Goal: Task Accomplishment & Management: Complete application form

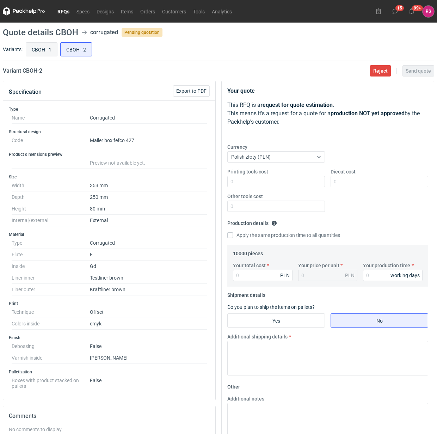
click at [43, 48] on input "CBOH - 1" at bounding box center [41, 49] width 31 height 13
radio input "true"
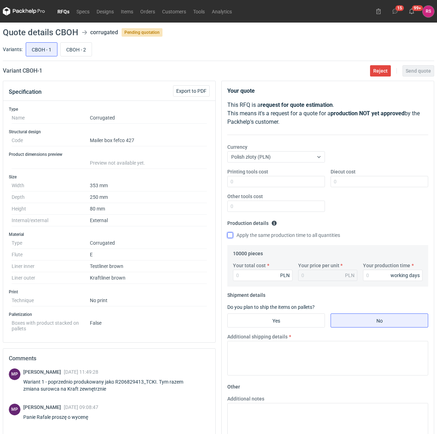
click at [229, 235] on input "Apply the same production time to all quantities" at bounding box center [231, 235] width 6 height 6
checkbox input "true"
click at [259, 276] on input "Your total cost" at bounding box center [263, 275] width 60 height 11
type input "9100"
type input "0.91"
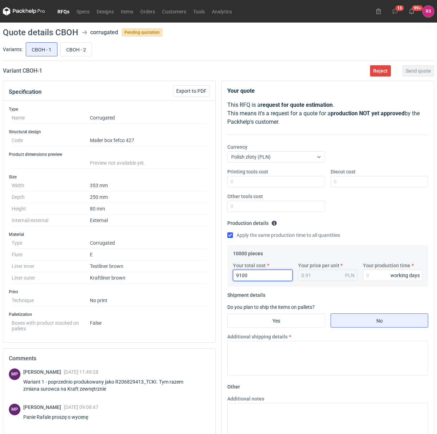
type input "9100"
type input "10"
click at [285, 323] on input "Yes" at bounding box center [276, 320] width 97 height 13
radio input "true"
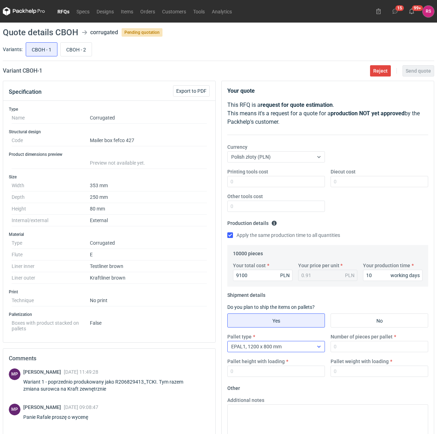
click at [316, 348] on div at bounding box center [319, 347] width 11 height 6
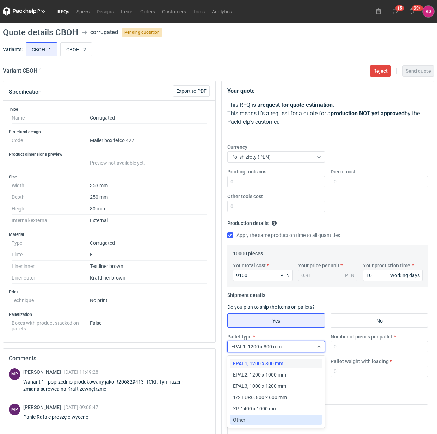
click at [250, 419] on div "Other" at bounding box center [276, 420] width 86 height 7
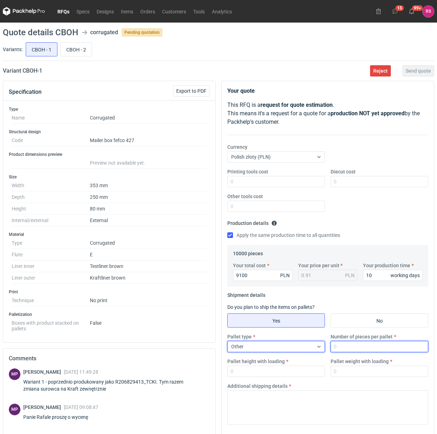
click at [356, 348] on input "Number of pieces per pallet" at bounding box center [380, 346] width 98 height 11
type input "1250"
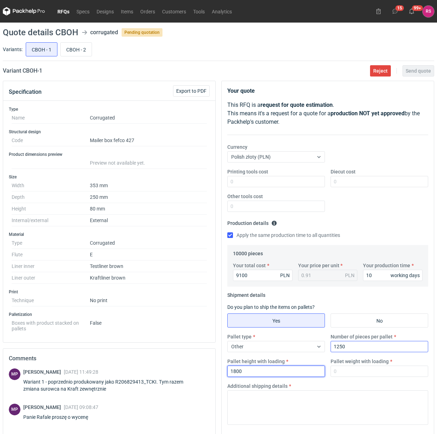
type input "1800"
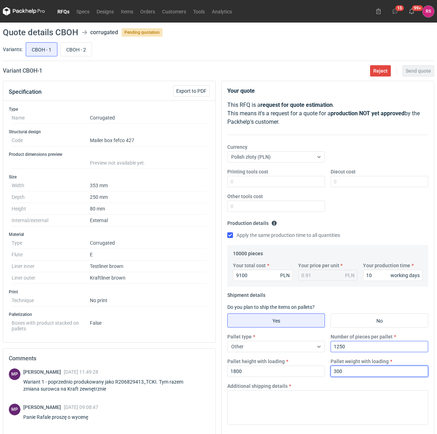
type input "300"
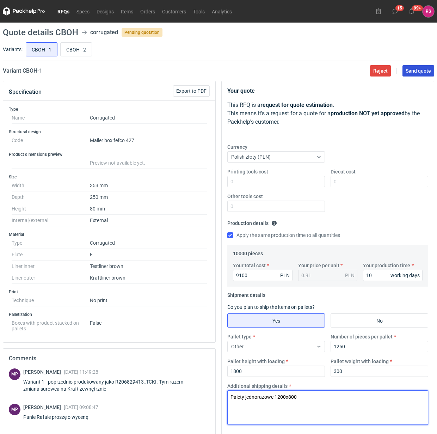
type textarea "Palety jednorazowe 1200x800"
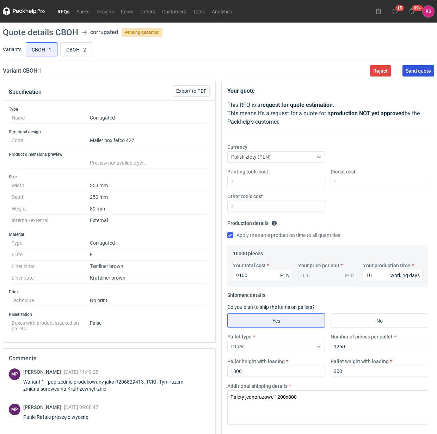
click at [419, 71] on span "Send quote" at bounding box center [418, 70] width 25 height 5
click at [81, 48] on input "CBOH - 2" at bounding box center [76, 49] width 31 height 13
radio input "true"
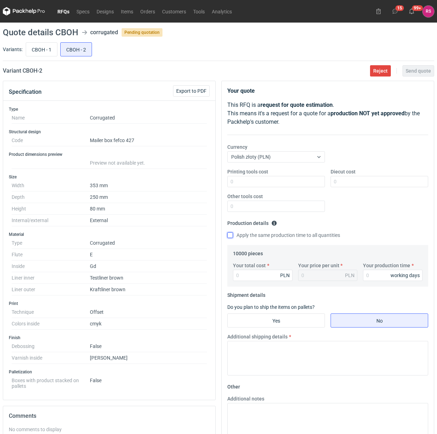
click at [233, 237] on input "Apply the same production time to all quantities" at bounding box center [231, 235] width 6 height 6
checkbox input "true"
click at [263, 276] on input "Your total cost" at bounding box center [263, 275] width 60 height 11
type input "20200"
type input "2.02"
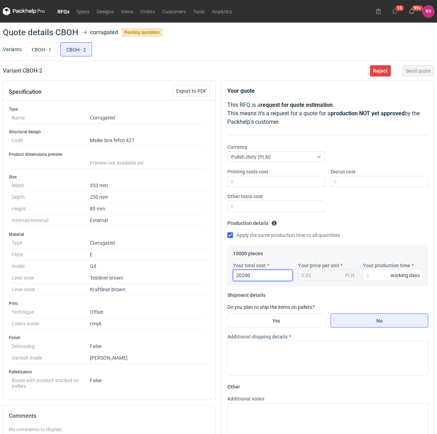
type input "20200"
type input "15"
click at [290, 323] on input "Yes" at bounding box center [276, 320] width 97 height 13
radio input "true"
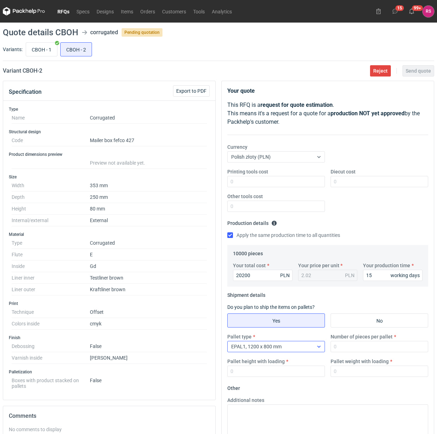
click at [307, 350] on div "EPAL1, 1200 x 800 mm" at bounding box center [271, 347] width 86 height 10
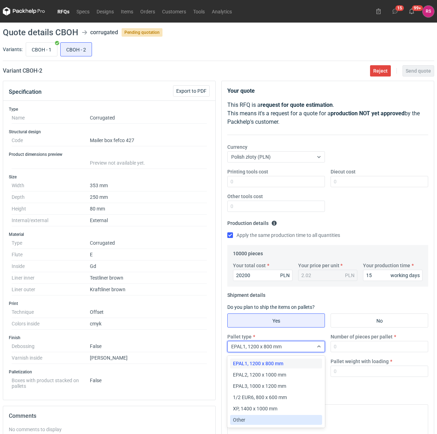
click at [255, 419] on div "Other" at bounding box center [276, 420] width 86 height 7
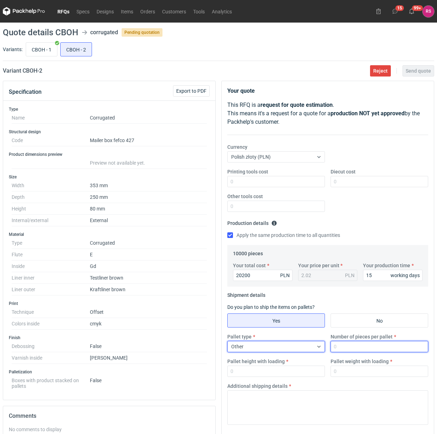
click at [353, 348] on input "Number of pieces per pallet" at bounding box center [380, 346] width 98 height 11
click at [381, 346] on input "Number of pieces per pallet" at bounding box center [380, 346] width 98 height 11
type input "1250"
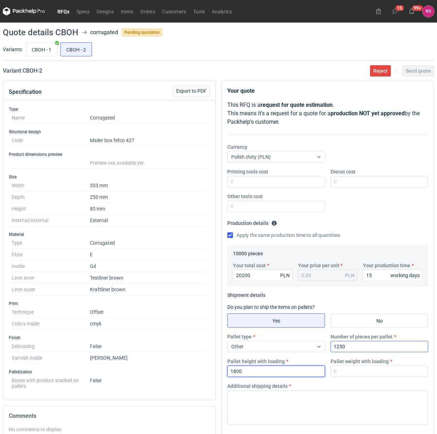
type input "1800"
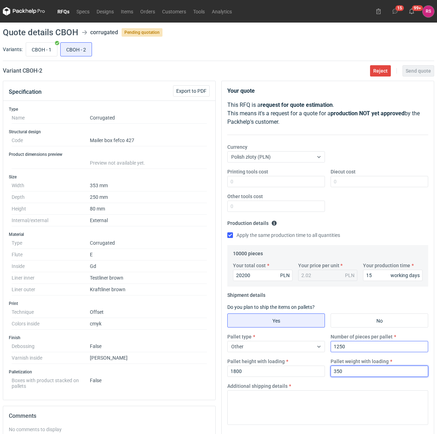
type input "350"
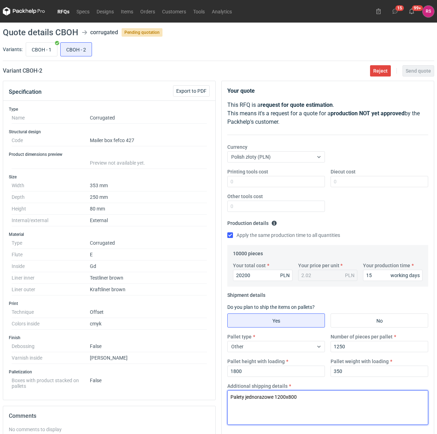
type textarea "Palety jednorazowe 1200x800"
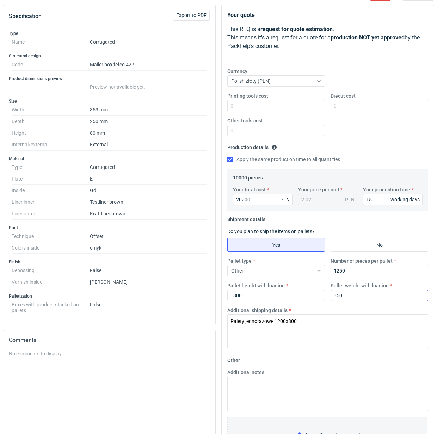
scroll to position [132, 0]
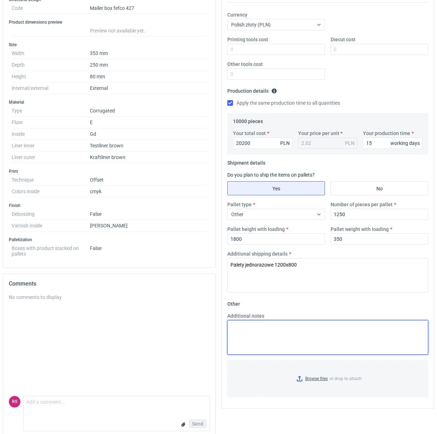
click at [290, 335] on textarea "Additional notes" at bounding box center [328, 337] width 201 height 35
paste textarea "kaszerowany jest policzony na wykrojniku, który pierwotnie był wyprodukowany po…"
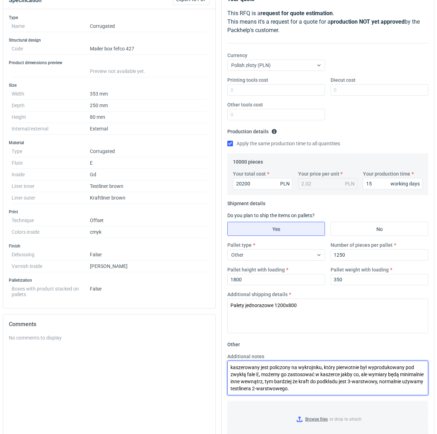
scroll to position [44, 0]
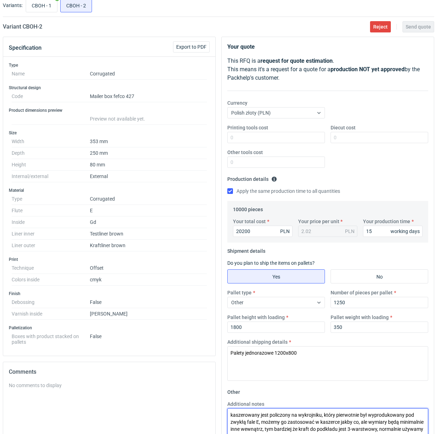
drag, startPoint x: 272, startPoint y: 417, endPoint x: 217, endPoint y: 417, distance: 54.7
click at [217, 417] on div "Specification Export to PDF Type Name Corrugated Structural design Code Mailer …" at bounding box center [218, 284] width 437 height 495
click at [263, 390] on fieldset "Other Additional notes Zostało policzony na wykrojniku, który pierwotnie był wy…" at bounding box center [328, 439] width 201 height 104
click at [269, 417] on textarea "Zostało policzony na wykrojniku, który pierwotnie był wyprodukowany pod zwykłą …" at bounding box center [328, 426] width 201 height 35
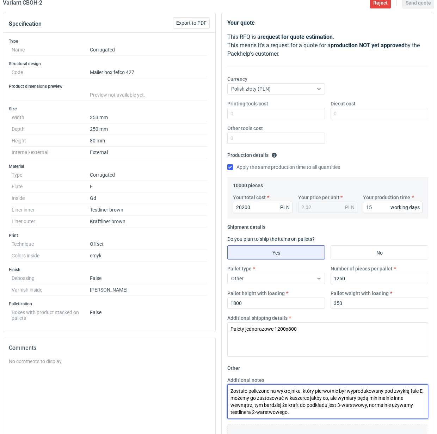
scroll to position [132, 0]
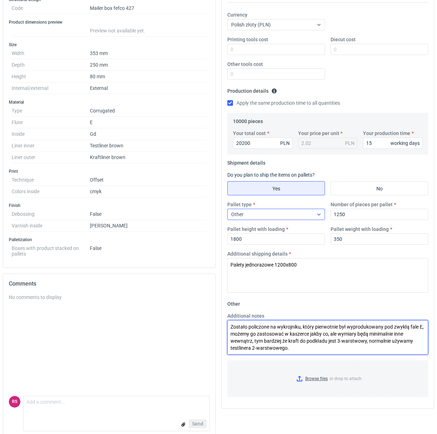
type textarea "Zostało policzone na wykrojniku, który pierwotnie był wyprodukowany pod zwykłą …"
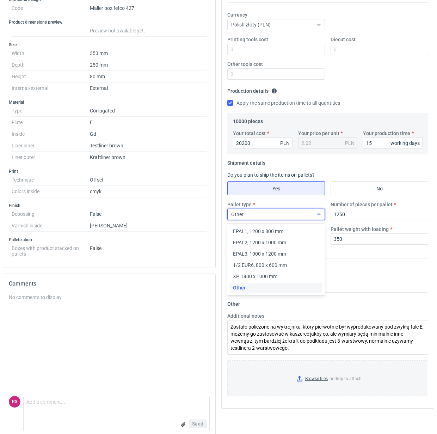
click at [300, 215] on div "Other" at bounding box center [271, 215] width 86 height 10
click at [374, 276] on textarea "Palety jednorazowe 1200x800" at bounding box center [328, 275] width 201 height 35
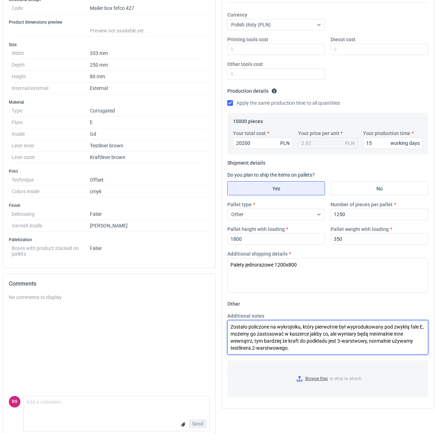
click at [354, 341] on textarea "Zostało policzone na wykrojniku, który pierwotnie był wyprodukowany pod zwykłą …" at bounding box center [328, 337] width 201 height 35
click at [340, 351] on textarea "Zostało policzone na wykrojniku, który pierwotnie był wyprodukowany pod zwykłą …" at bounding box center [328, 337] width 201 height 35
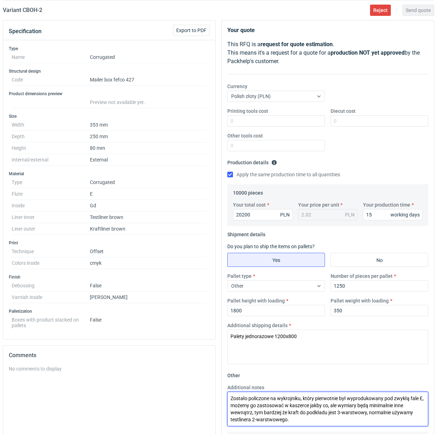
scroll to position [0, 0]
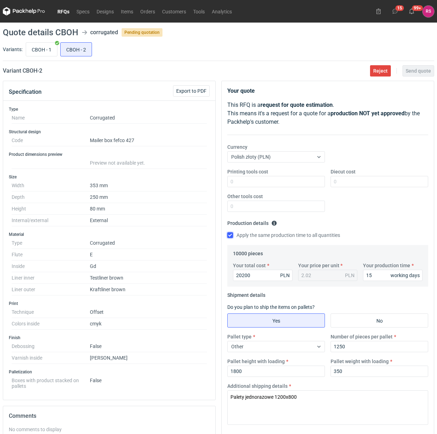
click at [230, 237] on input "Apply the same production time to all quantities" at bounding box center [231, 235] width 6 height 6
click at [229, 235] on input "Apply the same production time to all quantities" at bounding box center [231, 235] width 6 height 6
checkbox input "true"
click at [273, 176] on div "Printing tools cost" at bounding box center [276, 177] width 103 height 19
click at [359, 181] on input "Diecut cost" at bounding box center [380, 181] width 98 height 11
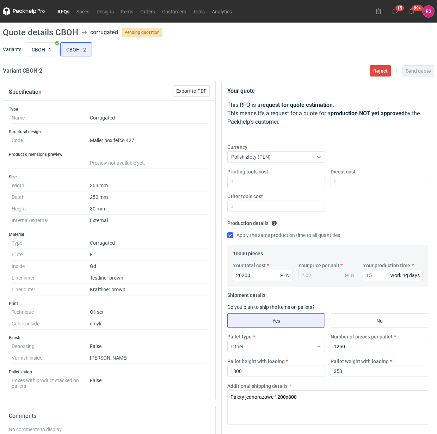
click at [279, 355] on div "Pallet type Other Number of pieces per pallet 1250 Pallet height with loading 1…" at bounding box center [328, 357] width 207 height 49
click at [320, 157] on icon at bounding box center [318, 157] width 3 height 2
click at [320, 157] on icon at bounding box center [319, 157] width 6 height 6
click at [291, 180] on input "Printing tools cost" at bounding box center [277, 181] width 98 height 11
click at [367, 183] on input "Diecut cost" at bounding box center [380, 181] width 98 height 11
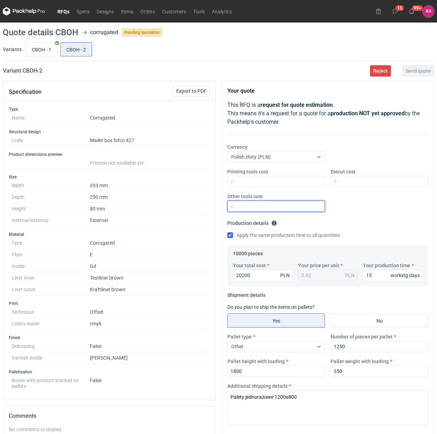
click at [265, 206] on input "Other tools cost" at bounding box center [277, 206] width 98 height 11
click at [380, 276] on input "15" at bounding box center [393, 275] width 60 height 11
click at [323, 277] on div "2.02 PLN" at bounding box center [328, 275] width 60 height 11
click at [267, 277] on input "20200" at bounding box center [263, 275] width 60 height 11
click at [78, 49] on input "CBOH - 2" at bounding box center [76, 49] width 31 height 13
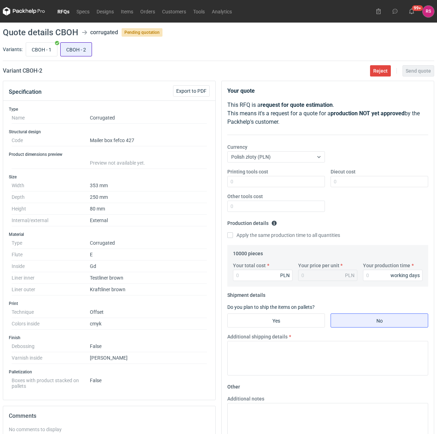
click at [78, 47] on input "CBOH - 2" at bounding box center [76, 49] width 31 height 13
radio input "true"
click at [230, 236] on input "Apply the same production time to all quantities" at bounding box center [231, 235] width 6 height 6
checkbox input "true"
click at [266, 274] on input "Your total cost" at bounding box center [263, 275] width 60 height 11
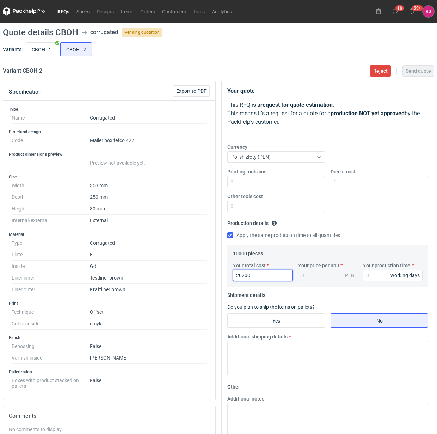
type input "20200"
type input "2.02"
type input "15"
click at [282, 323] on input "Yes" at bounding box center [276, 320] width 97 height 13
radio input "true"
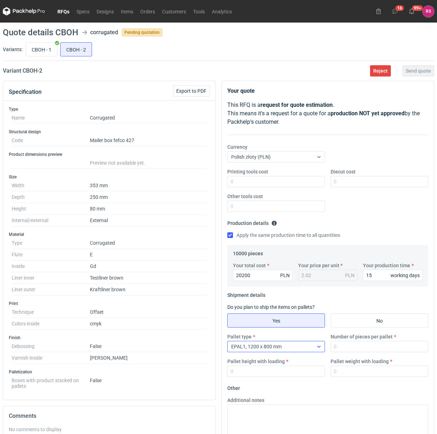
click at [306, 348] on div "EPAL1, 1200 x 800 mm" at bounding box center [271, 347] width 86 height 10
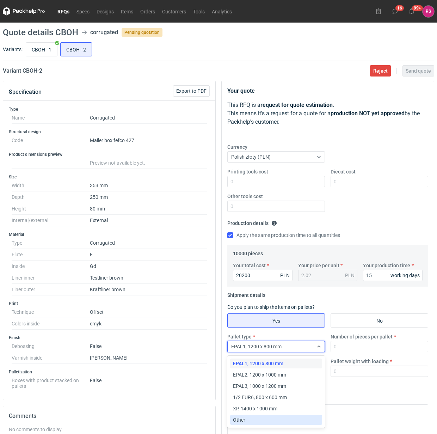
click at [259, 418] on div "Other" at bounding box center [276, 420] width 86 height 7
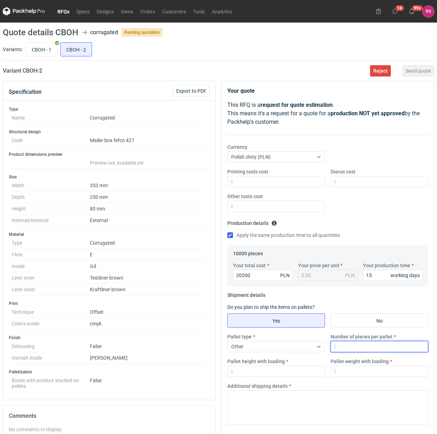
click at [345, 348] on input "Number of pieces per pallet" at bounding box center [380, 346] width 98 height 11
type input "1250"
type input "1800"
type input "350"
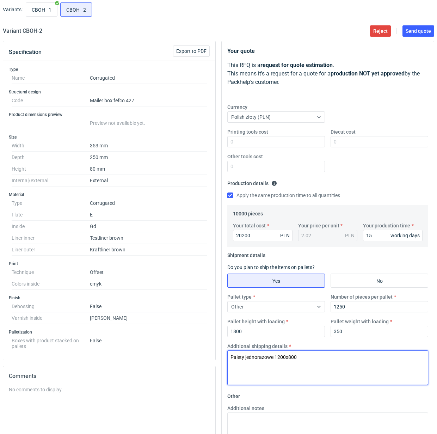
scroll to position [88, 0]
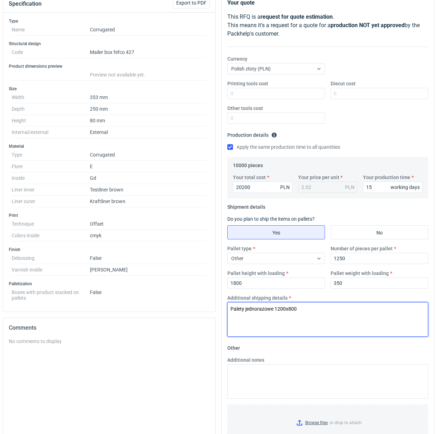
type textarea "Palety jednorazowe 1200x800"
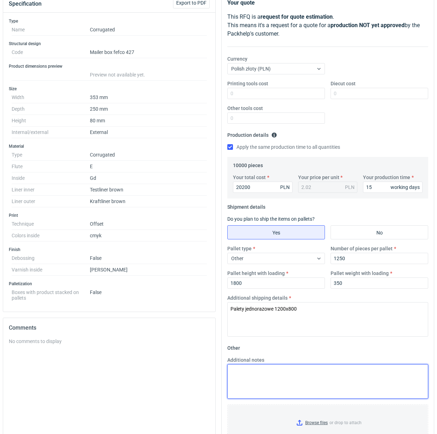
click at [279, 381] on textarea "Additional notes" at bounding box center [328, 381] width 201 height 35
paste textarea "policzony na wykrojniku, który pierwotnie był wyprodukowany pod zwykłą fale E, …"
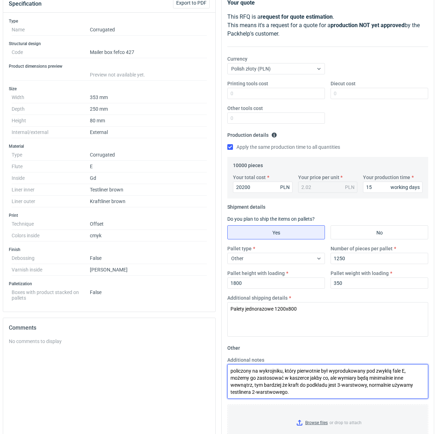
click at [230, 371] on textarea "policzony na wykrojniku, który pierwotnie był wyprodukowany pod zwykłą fale E, …" at bounding box center [328, 381] width 201 height 35
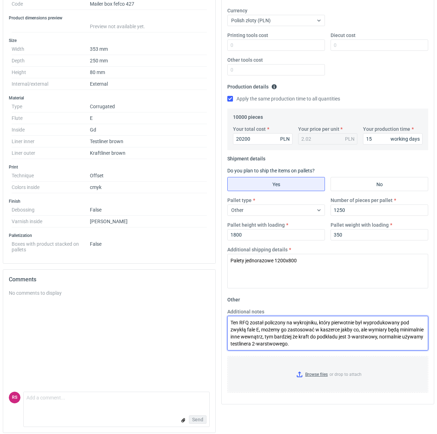
scroll to position [0, 0]
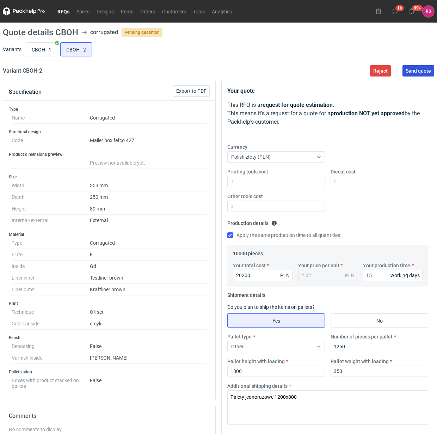
type textarea "Ten RFQ został policzony na wykrojniku, który pierwotnie był wyprodukowany pod …"
click at [419, 71] on span "Send quote" at bounding box center [418, 70] width 25 height 5
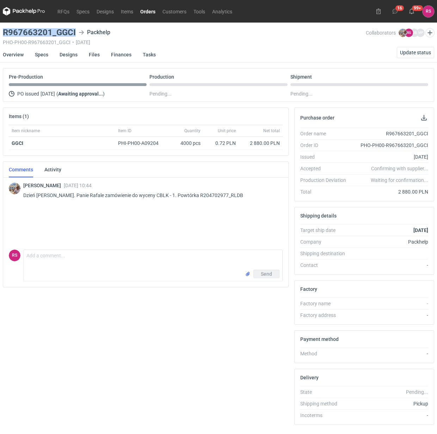
drag, startPoint x: 76, startPoint y: 33, endPoint x: 2, endPoint y: 30, distance: 73.8
click at [3, 30] on div "R967663201_GGCI Packhelp" at bounding box center [184, 32] width 363 height 8
copy h3 "R967663201_GGCI"
click at [425, 117] on button "button" at bounding box center [424, 118] width 8 height 8
click at [43, 52] on link "Specs" at bounding box center [41, 55] width 13 height 16
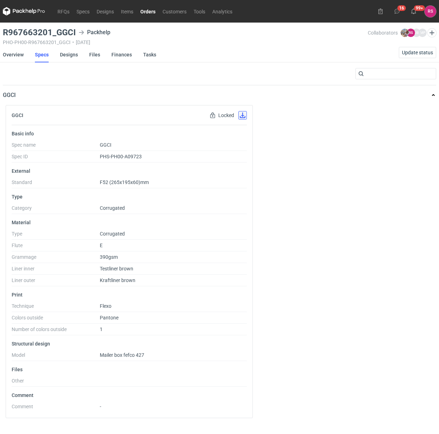
click at [241, 116] on button "button" at bounding box center [242, 115] width 8 height 8
click at [70, 54] on link "Designs" at bounding box center [69, 55] width 18 height 16
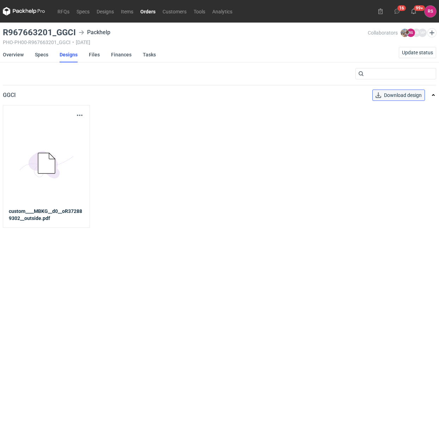
click at [396, 94] on link "Download design" at bounding box center [399, 95] width 53 height 11
click at [14, 55] on link "Overview" at bounding box center [13, 55] width 21 height 16
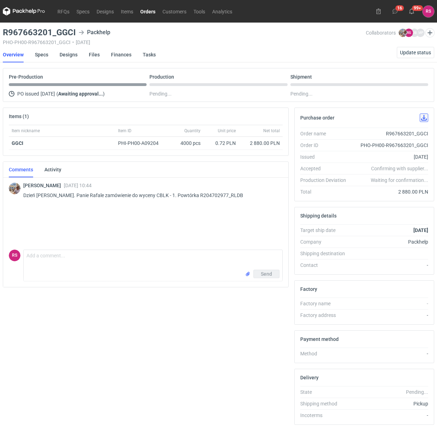
click at [424, 119] on button "button" at bounding box center [424, 118] width 8 height 8
click at [413, 50] on span "Update status" at bounding box center [415, 52] width 31 height 5
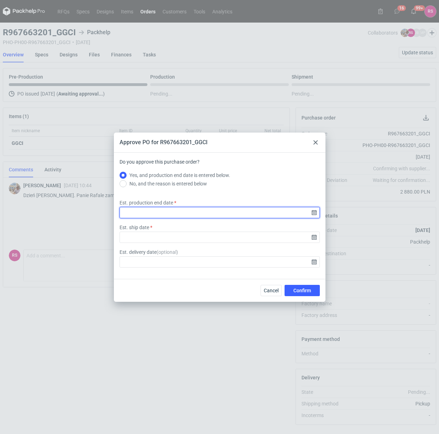
click at [314, 212] on input "Est. production end date" at bounding box center [220, 212] width 200 height 11
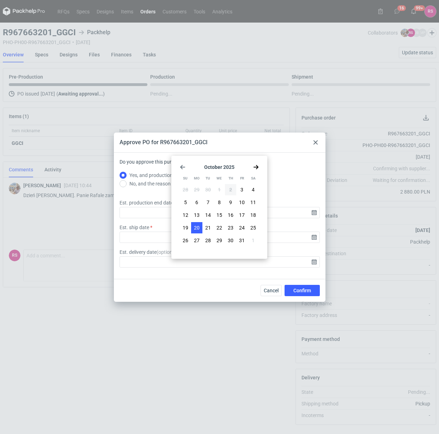
click at [198, 228] on span "20" at bounding box center [197, 227] width 6 height 7
type input "2025-10-20"
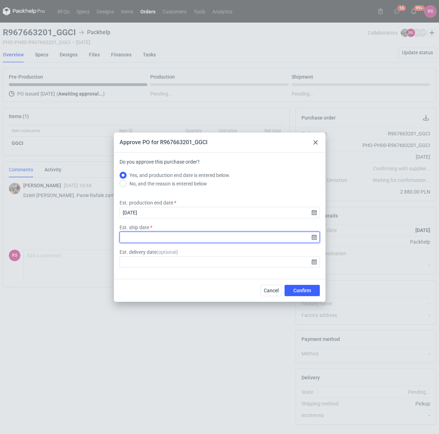
click at [315, 235] on input "Est. ship date" at bounding box center [220, 237] width 200 height 11
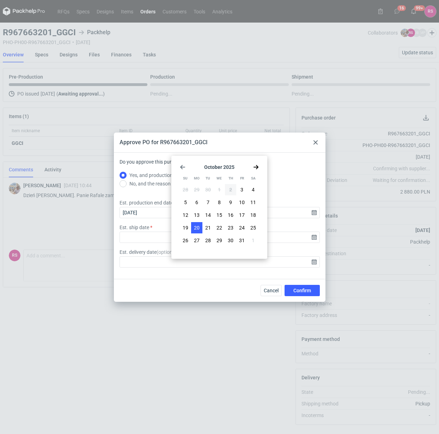
click at [200, 228] on button "20" at bounding box center [196, 227] width 11 height 11
type input "2025-10-20"
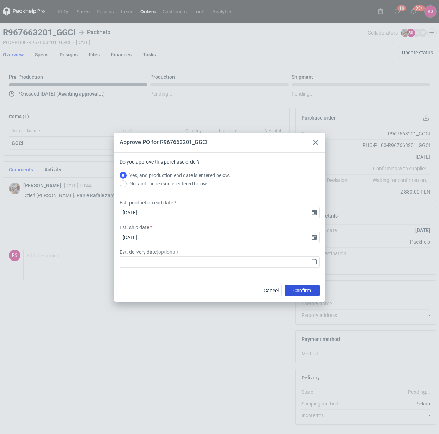
click at [300, 290] on span "Confirm" at bounding box center [303, 290] width 18 height 5
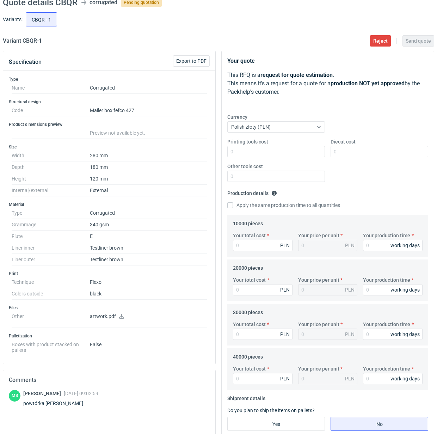
scroll to position [176, 0]
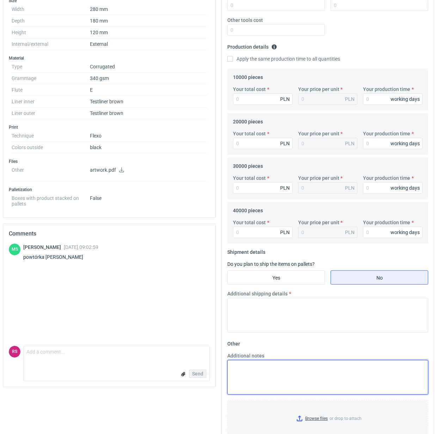
click at [289, 370] on textarea "Additional notes" at bounding box center [328, 377] width 201 height 35
paste textarea "wykrojnik: istniejący - 2uż"
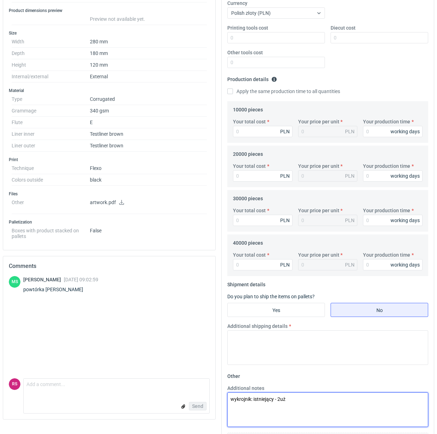
scroll to position [0, 0]
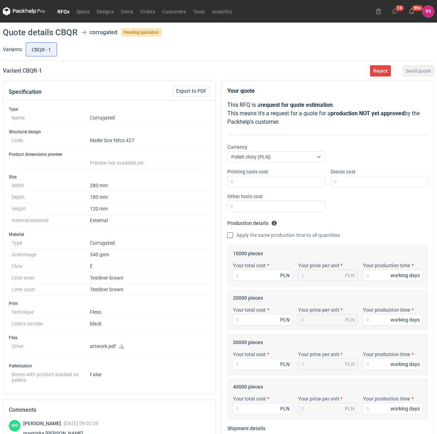
type textarea "wykrojnik: istniejący - 2uż"
click at [229, 236] on input "Apply the same production time to all quantities" at bounding box center [231, 235] width 6 height 6
checkbox input "true"
click at [265, 276] on input "Your total cost" at bounding box center [263, 275] width 60 height 11
type input "9300"
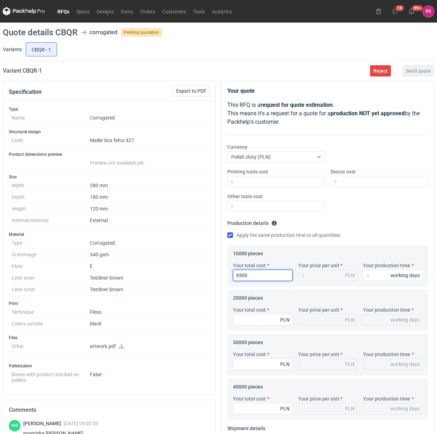
type input "0.93"
type input "9300"
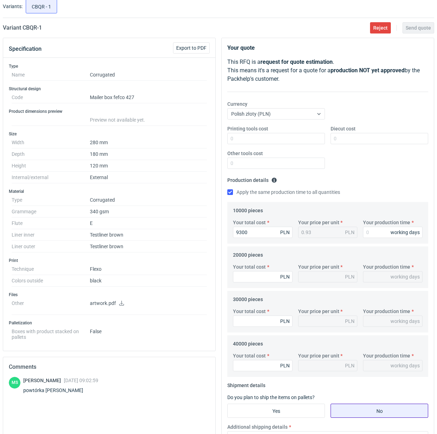
scroll to position [198, 0]
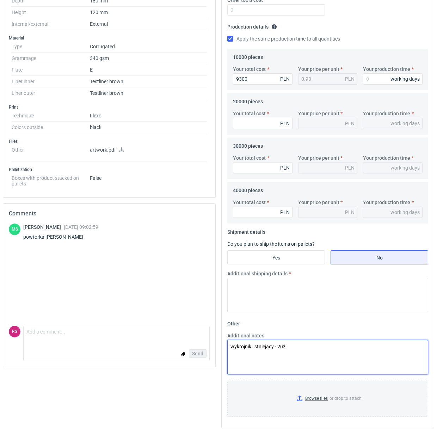
click at [317, 349] on textarea "wykrojnik: istniejący - 2uż" at bounding box center [328, 357] width 201 height 35
paste textarea "polimer: istniejący"
type textarea "wykrojnik: istniejący - 2uż polimer: istniejący"
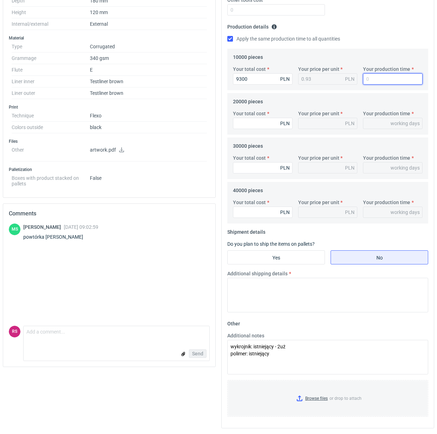
click at [377, 79] on input "Your production time" at bounding box center [393, 78] width 60 height 11
type input "1"
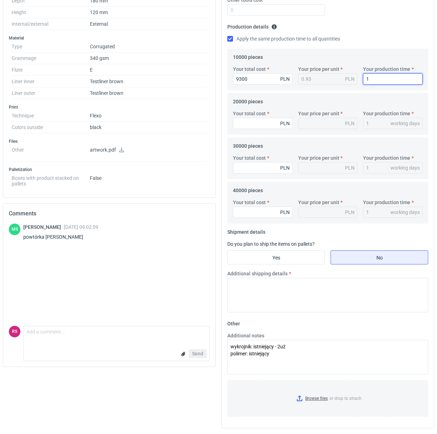
type input "13"
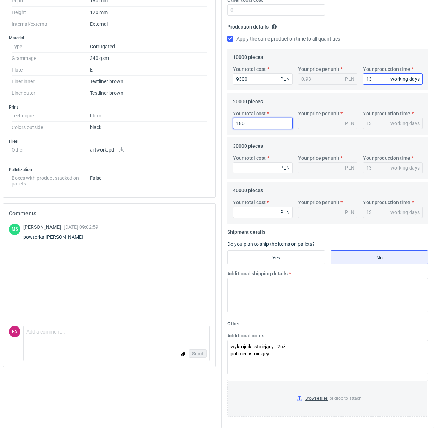
type input "1800"
type input "0.09"
type input "18000"
type input "0.9"
type input "18000"
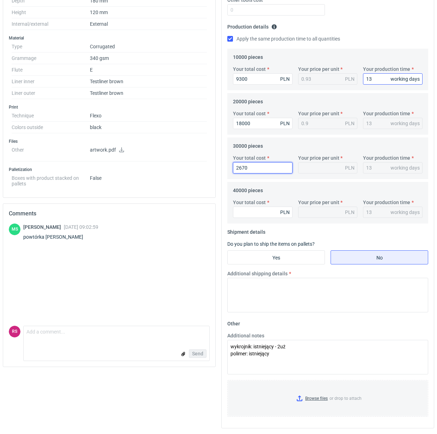
type input "26700"
type input "0.89"
type input "26700"
type input "35200"
type input "0.88"
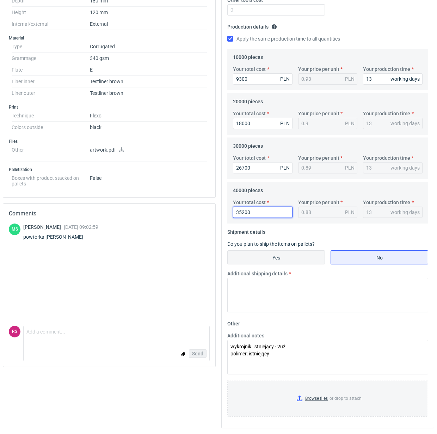
type input "35200"
click at [282, 258] on input "Yes" at bounding box center [276, 257] width 97 height 13
radio input "true"
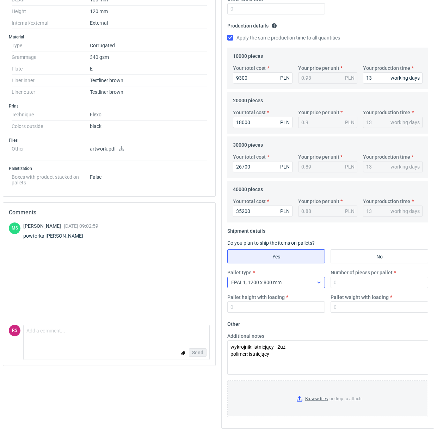
click at [318, 284] on icon at bounding box center [319, 283] width 6 height 6
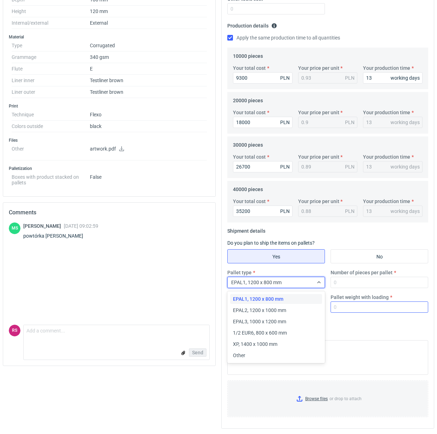
drag, startPoint x: 261, startPoint y: 357, endPoint x: 332, endPoint y: 302, distance: 89.8
click at [262, 355] on div "Other" at bounding box center [276, 355] width 86 height 7
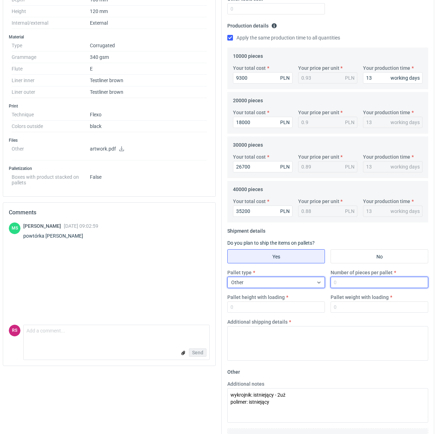
click at [356, 282] on input "Number of pieces per pallet" at bounding box center [380, 282] width 98 height 11
type input "2000"
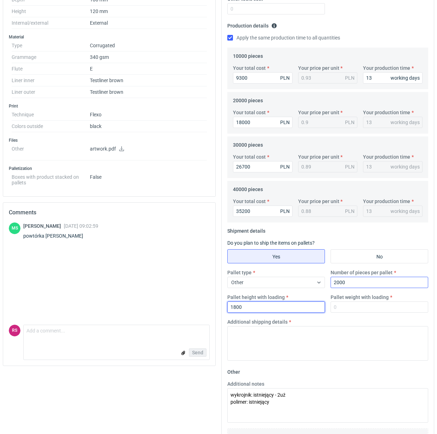
type input "1800"
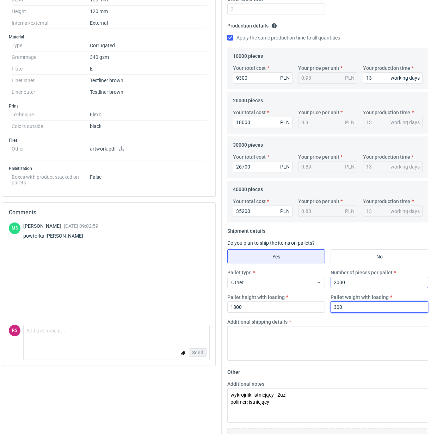
type input "300"
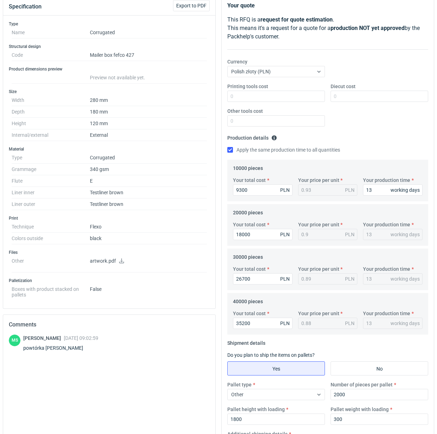
scroll to position [0, 0]
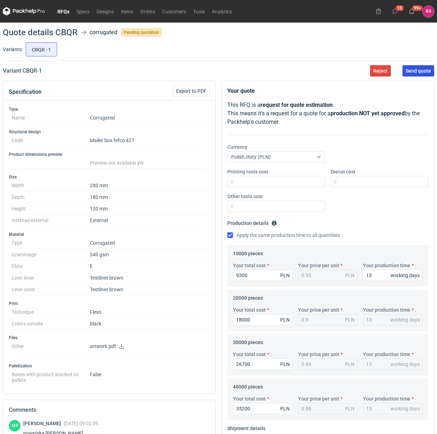
type textarea "Palety jednorazowe 1400x800"
click at [422, 71] on span "Send quote" at bounding box center [418, 70] width 25 height 5
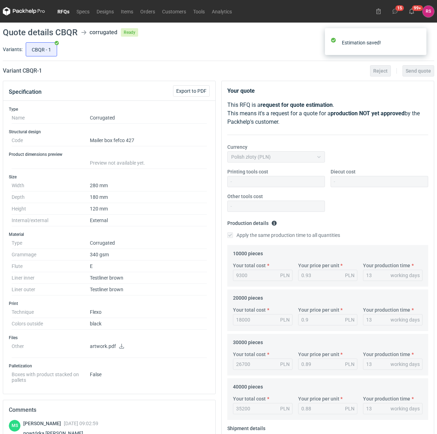
click at [258, 42] on div "CBQR - 1" at bounding box center [229, 49] width 410 height 17
